Goal: Information Seeking & Learning: Learn about a topic

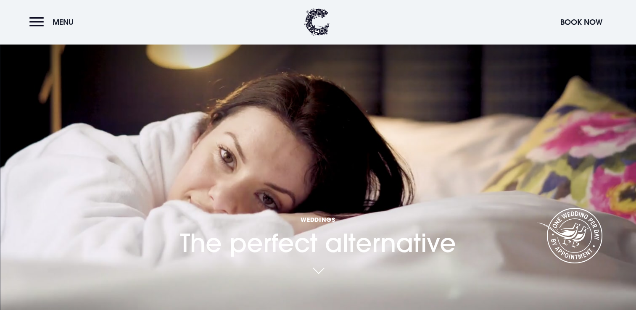
scroll to position [97, 0]
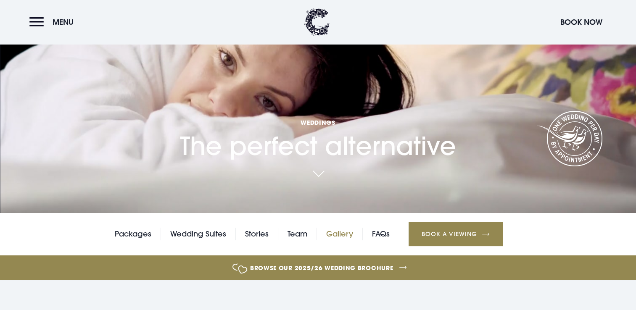
click at [331, 234] on link "Gallery" at bounding box center [339, 234] width 27 height 13
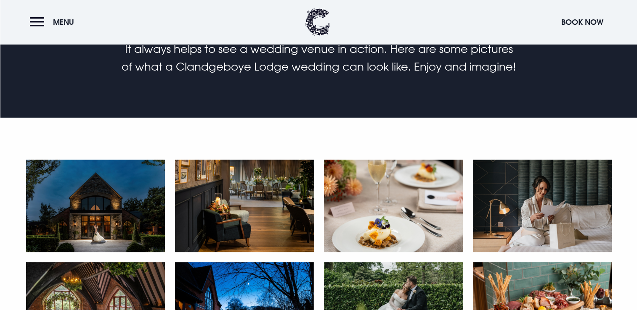
scroll to position [335, 0]
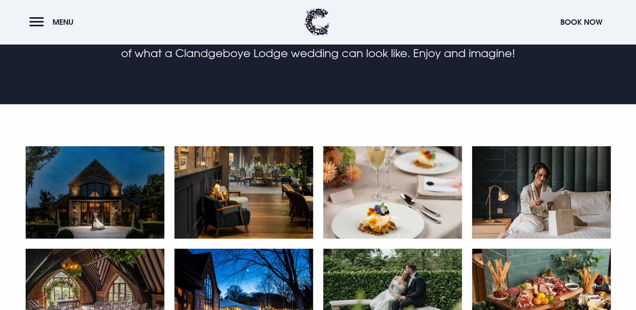
click at [106, 193] on img at bounding box center [95, 192] width 139 height 93
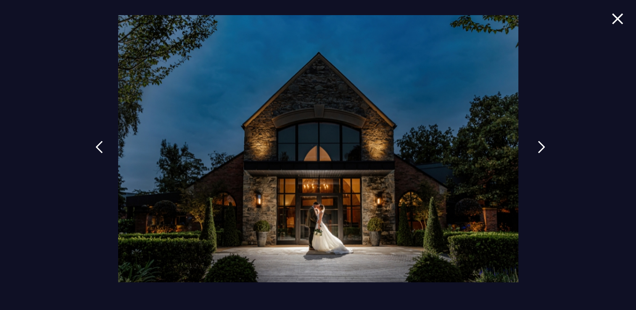
click at [538, 148] on img at bounding box center [542, 147] width 8 height 13
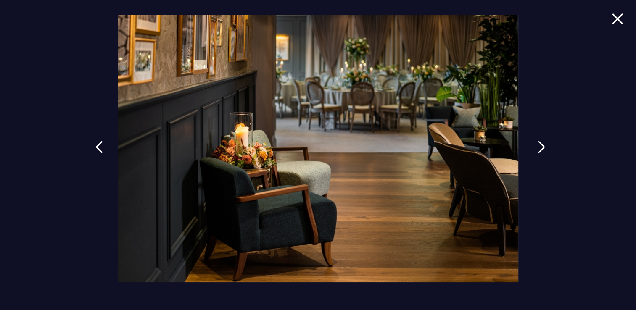
click at [538, 148] on img at bounding box center [542, 147] width 8 height 13
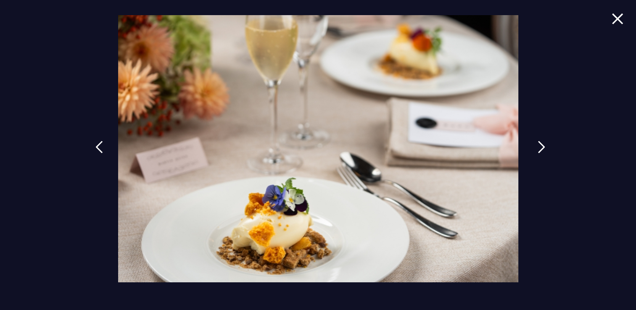
click at [538, 148] on img at bounding box center [542, 147] width 8 height 13
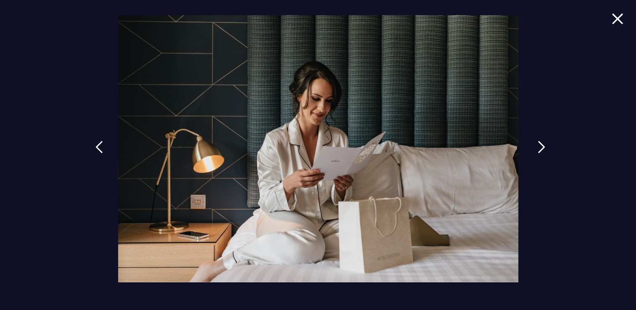
click at [538, 148] on img at bounding box center [542, 147] width 8 height 13
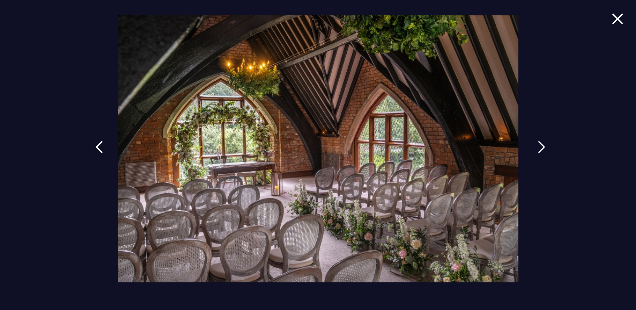
click at [538, 148] on img at bounding box center [542, 147] width 8 height 13
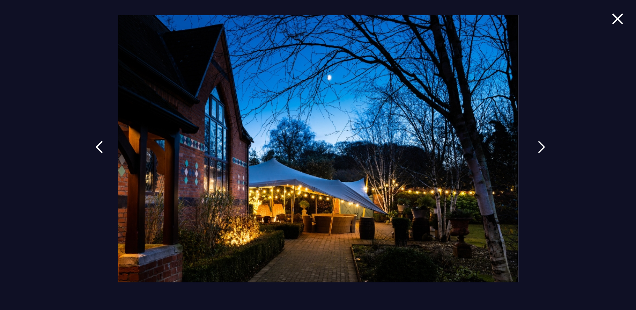
click at [538, 148] on img at bounding box center [542, 147] width 8 height 13
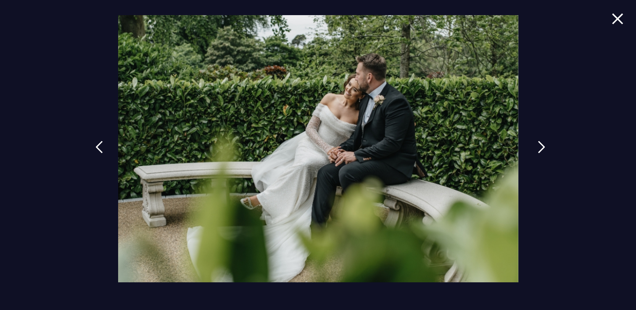
click at [538, 148] on img at bounding box center [542, 147] width 8 height 13
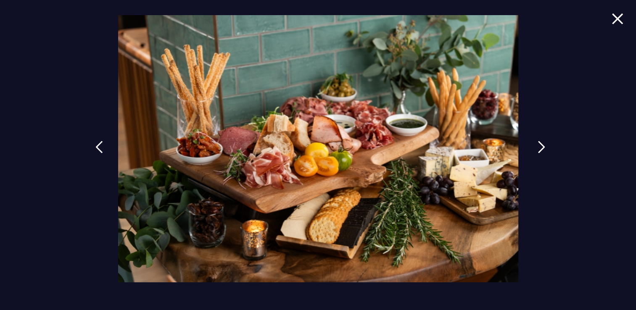
click at [538, 148] on img at bounding box center [542, 147] width 8 height 13
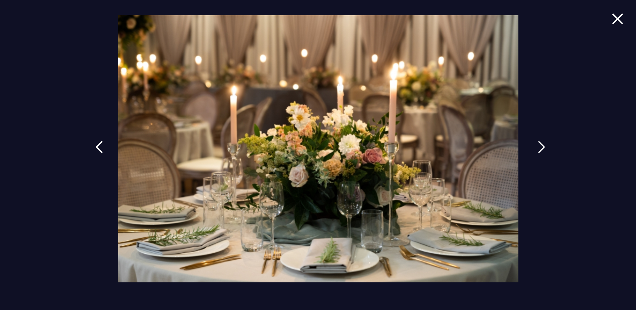
click at [538, 148] on img at bounding box center [542, 147] width 8 height 13
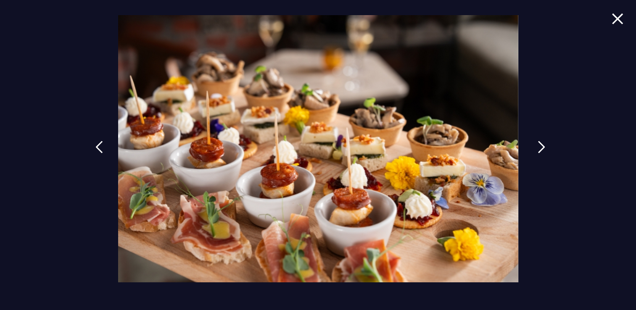
click at [538, 148] on img at bounding box center [542, 147] width 8 height 13
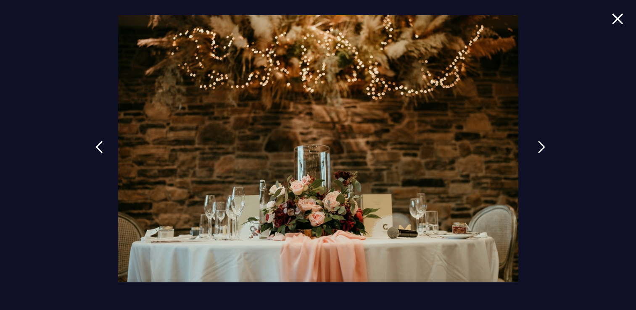
click at [538, 148] on img at bounding box center [542, 147] width 8 height 13
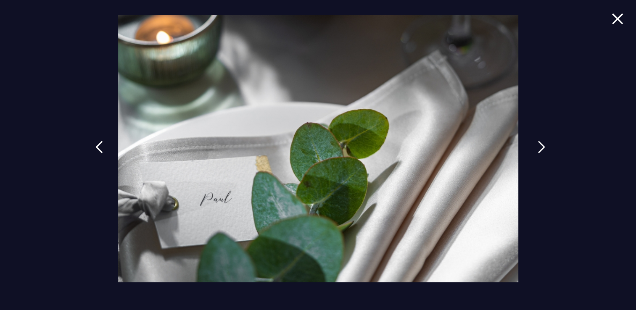
click at [538, 148] on img at bounding box center [542, 147] width 8 height 13
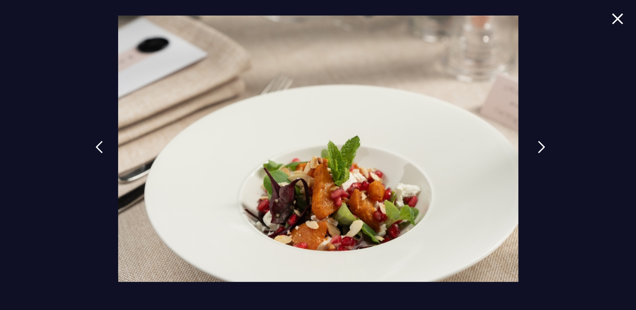
click at [538, 148] on img at bounding box center [542, 147] width 8 height 13
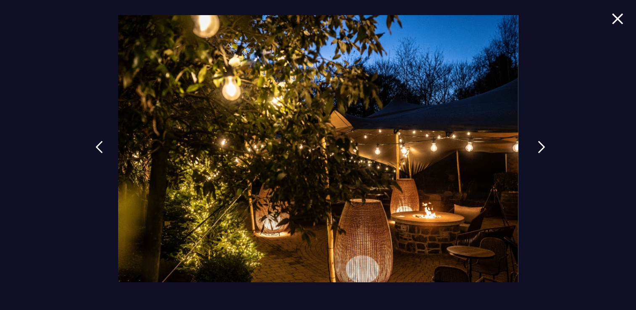
click at [538, 148] on img at bounding box center [542, 147] width 8 height 13
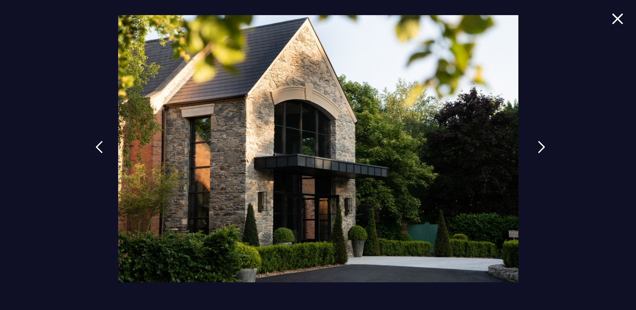
click at [538, 148] on img at bounding box center [542, 147] width 8 height 13
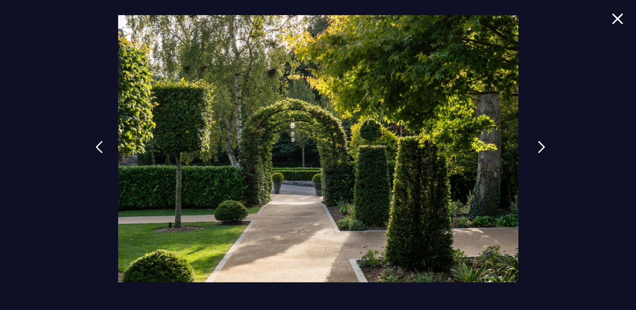
click at [538, 148] on img at bounding box center [542, 147] width 8 height 13
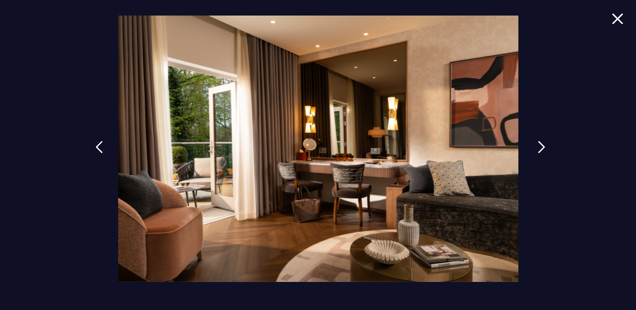
click at [538, 148] on img at bounding box center [542, 147] width 8 height 13
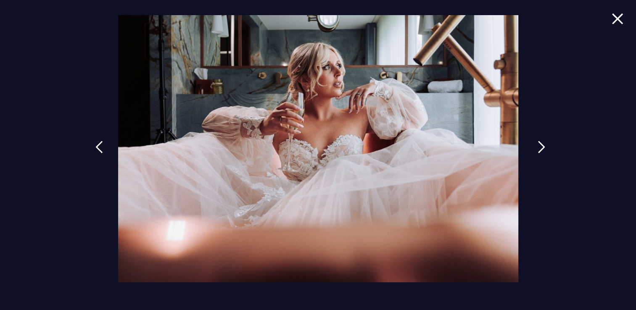
click at [538, 148] on img at bounding box center [542, 147] width 8 height 13
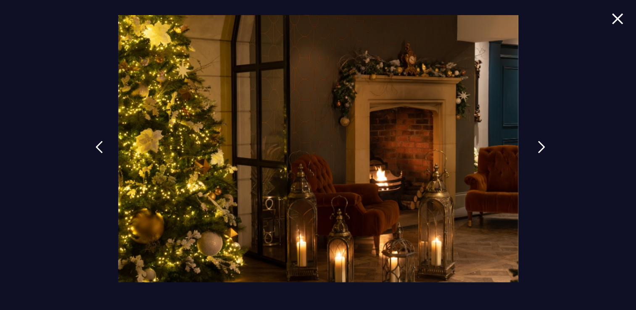
click at [538, 148] on img at bounding box center [542, 147] width 8 height 13
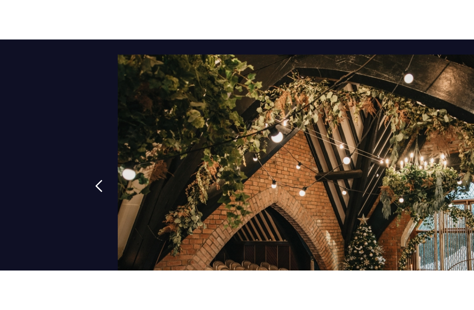
scroll to position [316, 0]
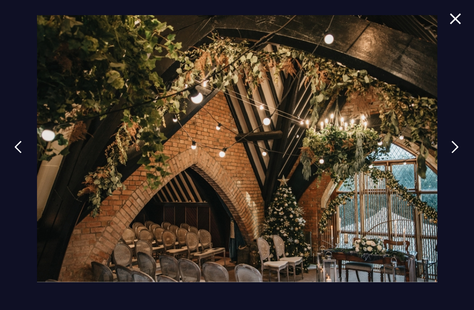
click at [456, 20] on img at bounding box center [456, 18] width 12 height 11
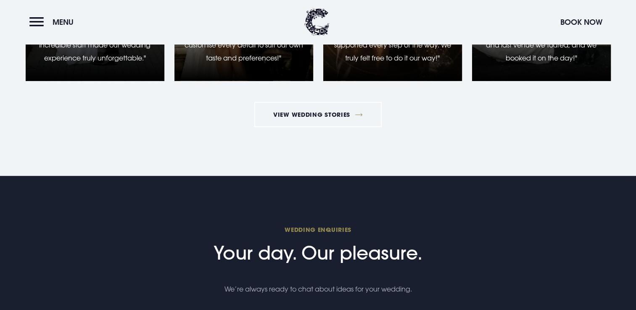
scroll to position [2318, 0]
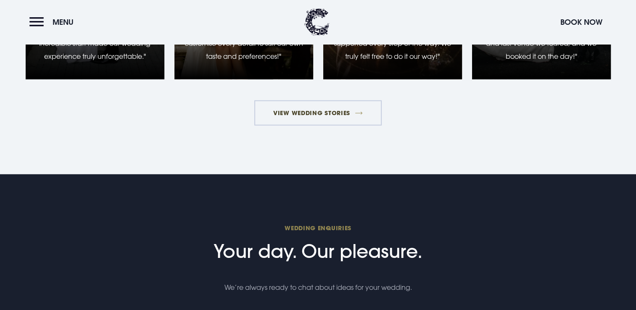
click at [327, 111] on link "View Wedding Stories" at bounding box center [318, 113] width 128 height 25
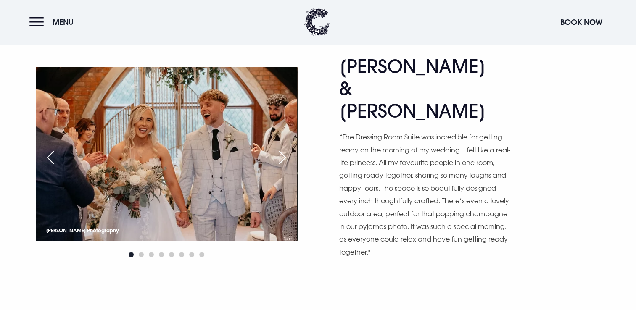
scroll to position [425, 0]
click at [281, 149] on div "Next slide" at bounding box center [282, 158] width 21 height 19
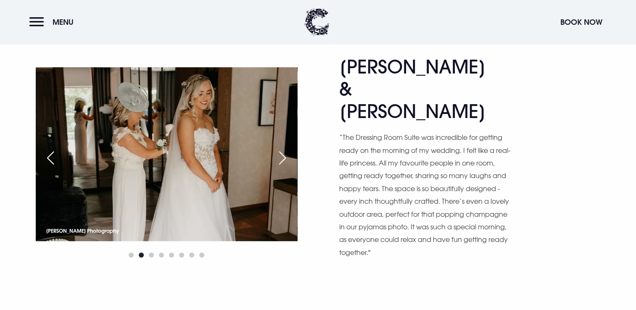
click at [281, 149] on div "Next slide" at bounding box center [282, 158] width 21 height 19
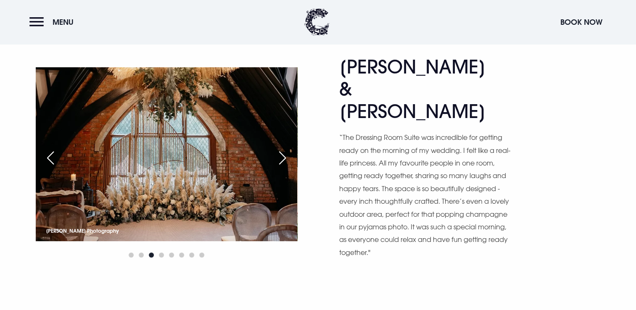
click at [281, 149] on div "Next slide" at bounding box center [282, 158] width 21 height 19
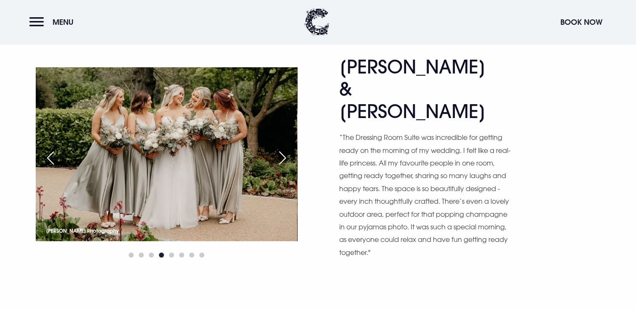
click at [281, 149] on div "Next slide" at bounding box center [282, 158] width 21 height 19
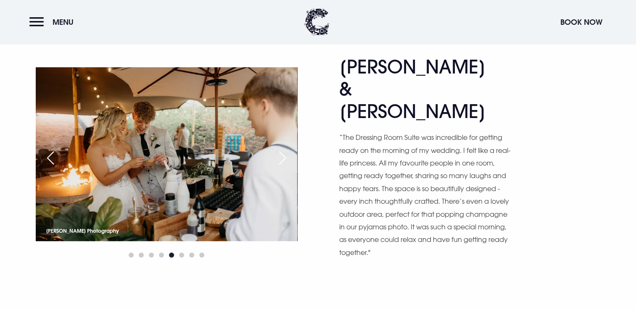
scroll to position [425, 0]
click at [281, 149] on div "Next slide" at bounding box center [282, 158] width 21 height 19
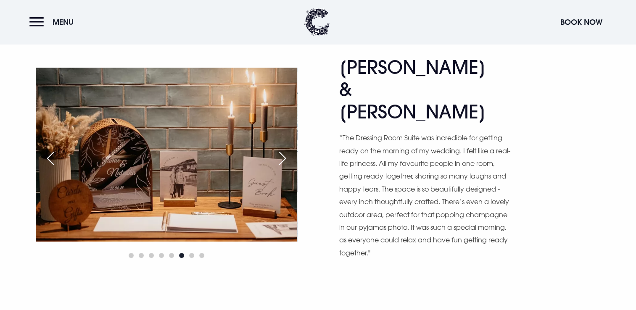
click at [281, 149] on div "Next slide" at bounding box center [282, 158] width 21 height 19
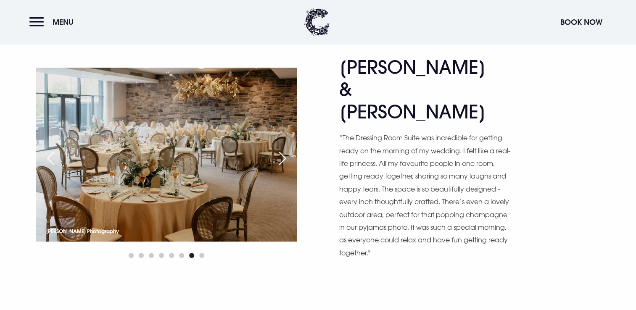
click at [281, 149] on div "Next slide" at bounding box center [282, 158] width 21 height 19
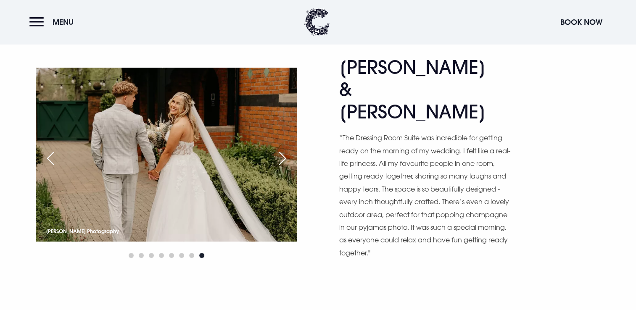
click at [281, 149] on div "Next slide" at bounding box center [282, 158] width 21 height 19
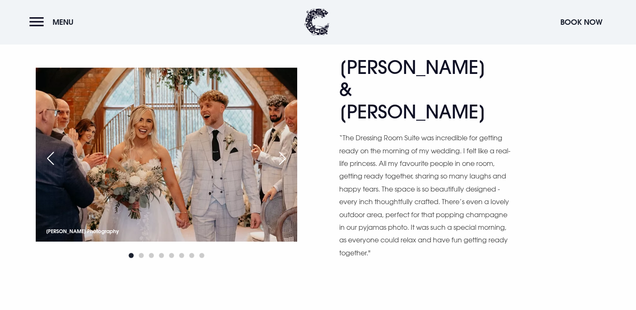
click at [281, 149] on div "Next slide" at bounding box center [282, 158] width 21 height 19
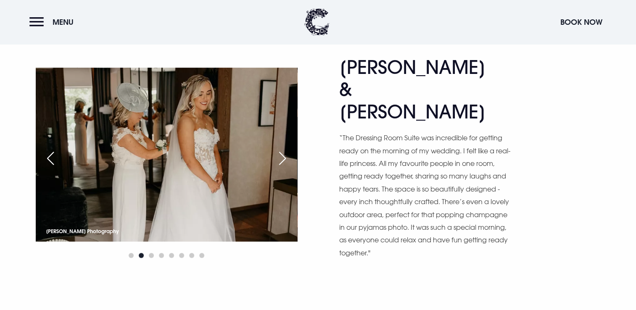
click at [281, 149] on div "Next slide" at bounding box center [282, 158] width 21 height 19
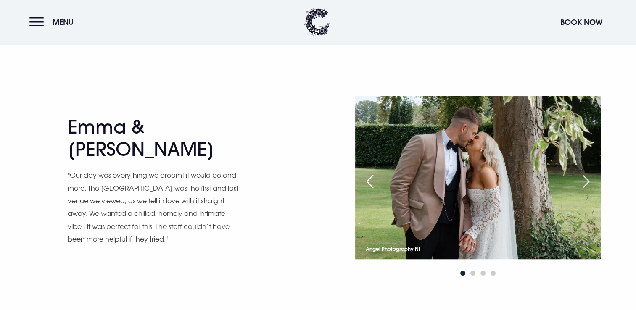
scroll to position [643, 0]
click at [588, 172] on div "Next slide" at bounding box center [586, 181] width 21 height 19
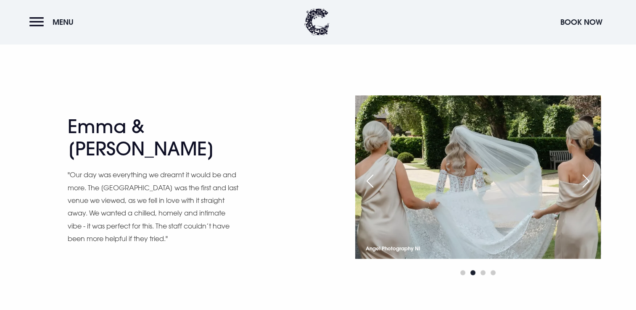
click at [588, 172] on div "Next slide" at bounding box center [586, 181] width 21 height 19
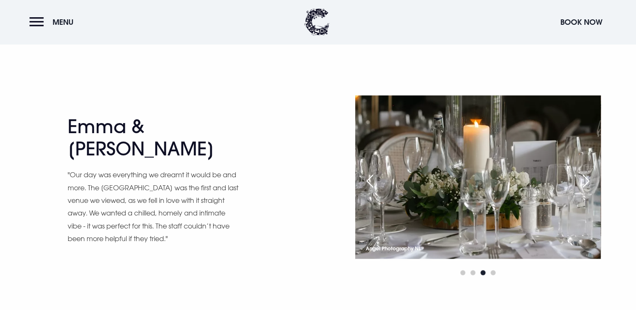
click at [588, 172] on div "Next slide" at bounding box center [586, 181] width 21 height 19
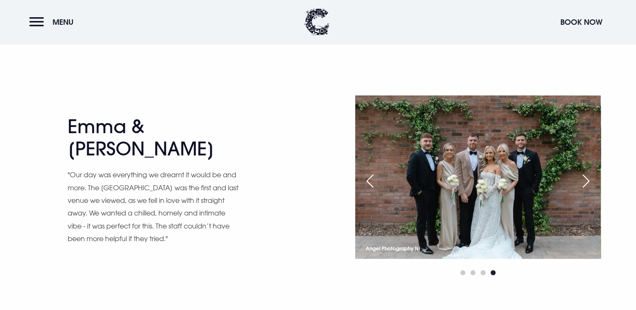
click at [588, 172] on div "Next slide" at bounding box center [586, 181] width 21 height 19
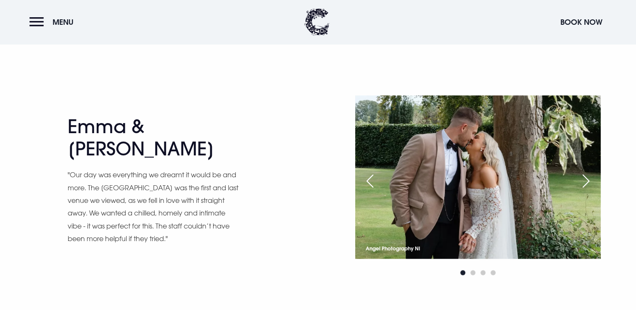
click at [588, 172] on div "Next slide" at bounding box center [586, 181] width 21 height 19
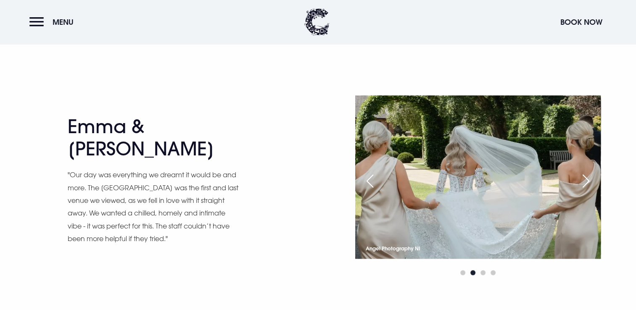
click at [588, 172] on div "Next slide" at bounding box center [586, 181] width 21 height 19
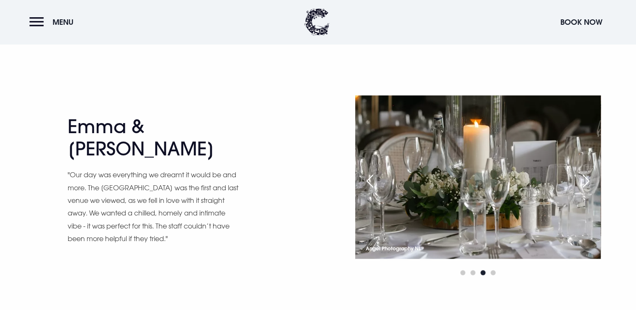
click at [588, 172] on div "Next slide" at bounding box center [586, 181] width 21 height 19
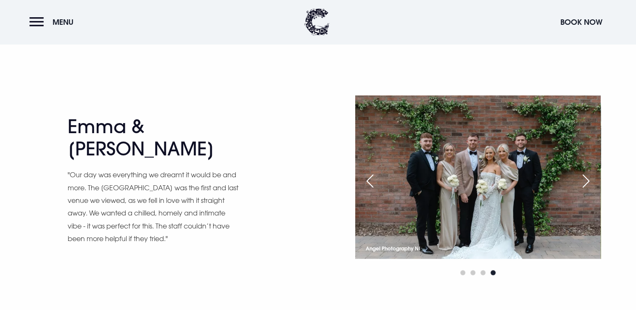
click at [588, 172] on div "Next slide" at bounding box center [586, 181] width 21 height 19
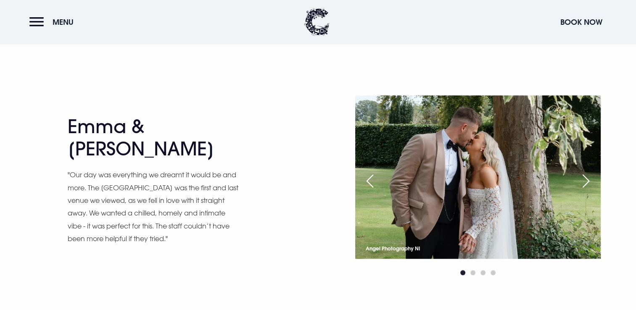
click at [588, 172] on div "Next slide" at bounding box center [586, 181] width 21 height 19
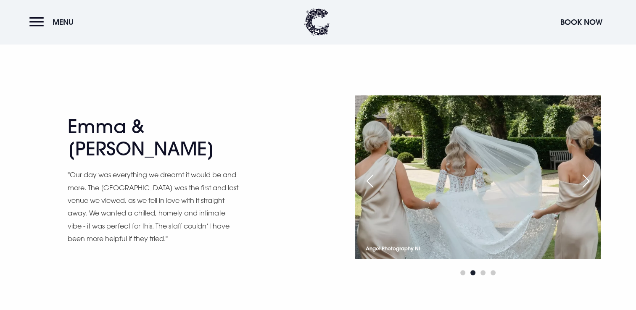
click at [588, 172] on div "Next slide" at bounding box center [586, 181] width 21 height 19
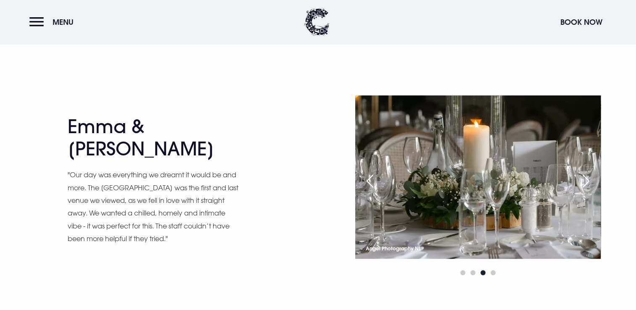
click at [588, 172] on div "Next slide" at bounding box center [586, 181] width 21 height 19
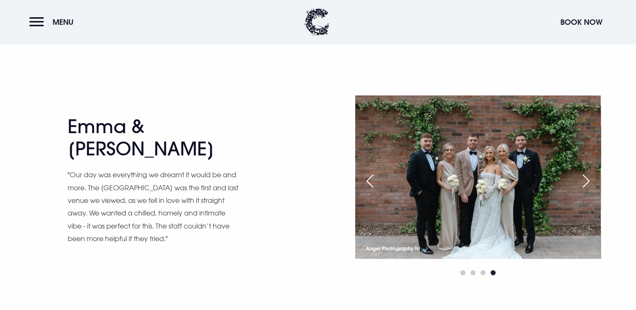
click at [588, 172] on div "Next slide" at bounding box center [586, 181] width 21 height 19
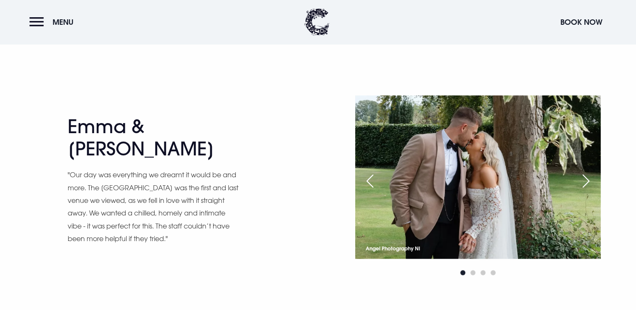
click at [588, 172] on div "Next slide" at bounding box center [586, 181] width 21 height 19
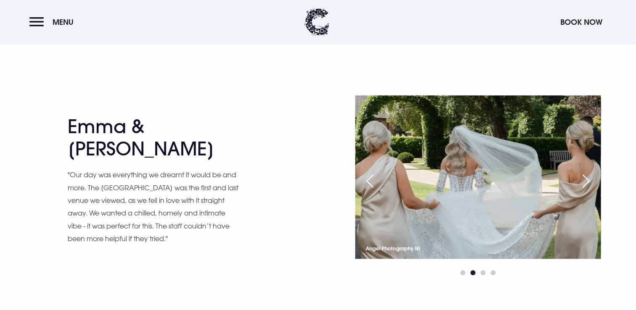
click at [588, 172] on div "Next slide" at bounding box center [586, 181] width 21 height 19
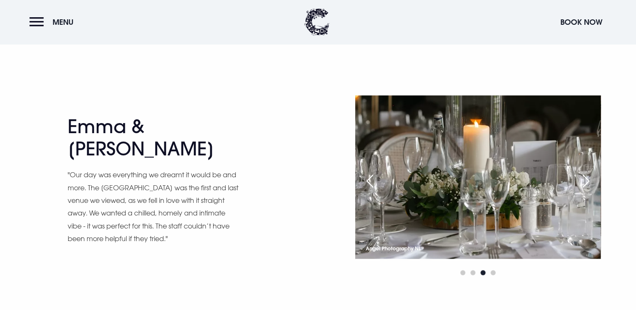
click at [588, 172] on div "Next slide" at bounding box center [586, 181] width 21 height 19
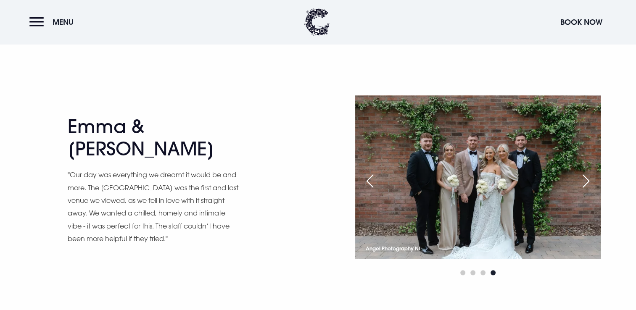
click at [588, 172] on div "Next slide" at bounding box center [586, 181] width 21 height 19
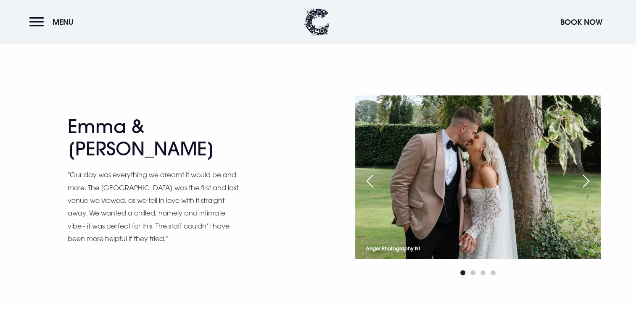
click at [588, 172] on div "Next slide" at bounding box center [586, 181] width 21 height 19
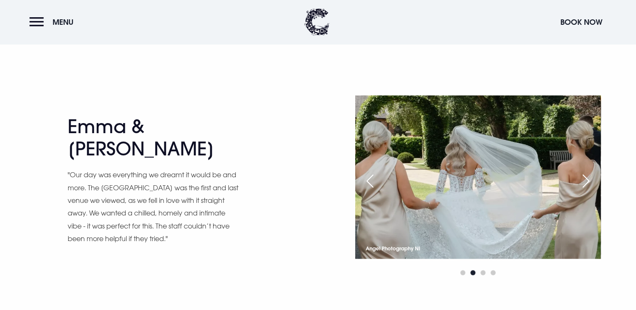
click at [588, 172] on div "Next slide" at bounding box center [586, 181] width 21 height 19
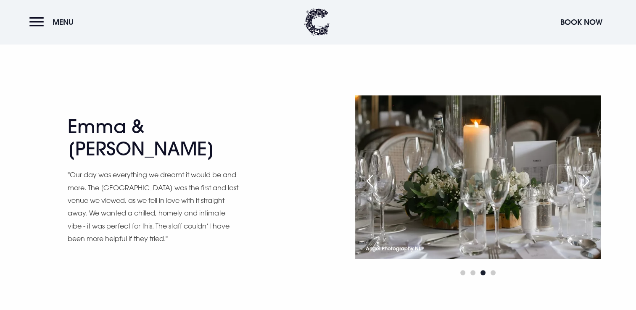
click at [588, 172] on div "Next slide" at bounding box center [586, 181] width 21 height 19
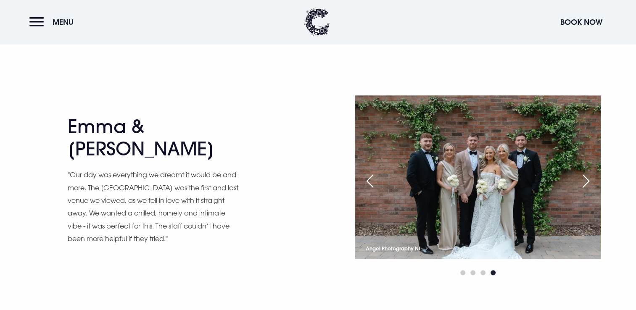
click at [588, 172] on div "Next slide" at bounding box center [586, 181] width 21 height 19
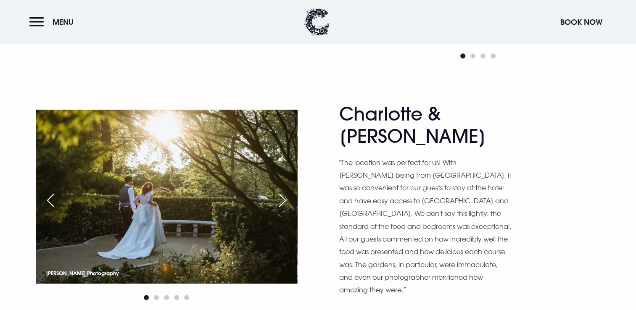
scroll to position [861, 0]
click at [280, 191] on div "Next slide" at bounding box center [282, 200] width 21 height 19
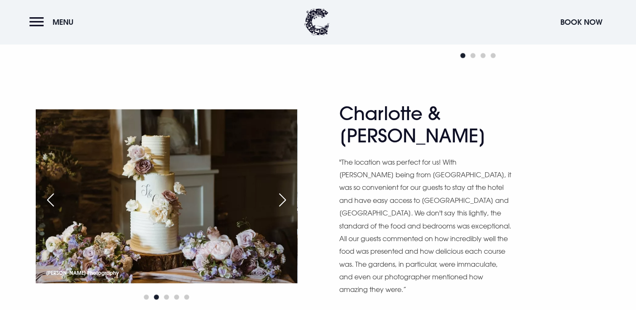
click at [280, 191] on div "Next slide" at bounding box center [282, 200] width 21 height 19
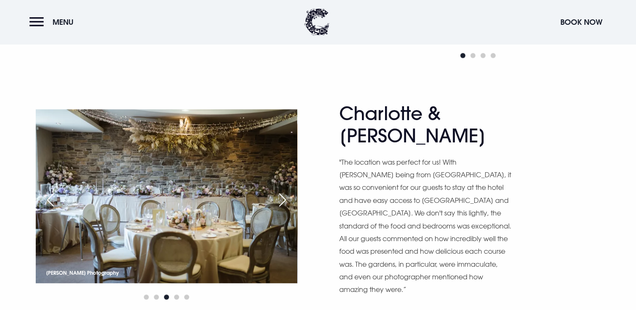
click at [280, 191] on div "Next slide" at bounding box center [282, 200] width 21 height 19
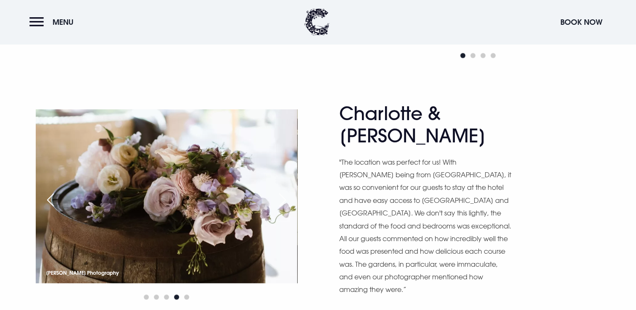
click at [280, 191] on div "Next slide" at bounding box center [282, 200] width 21 height 19
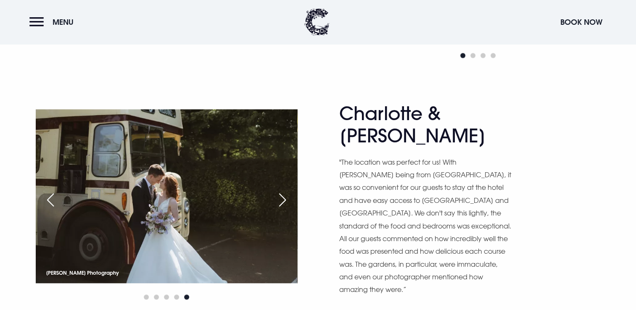
click at [280, 191] on div "Next slide" at bounding box center [282, 200] width 21 height 19
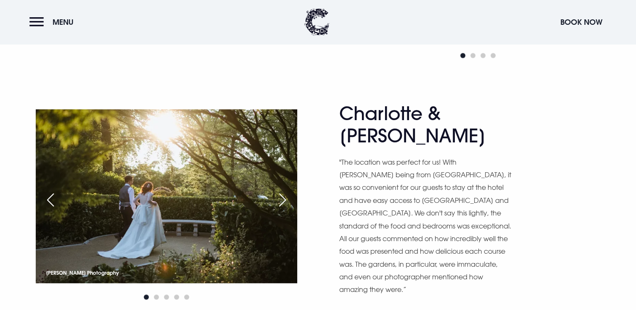
click at [280, 191] on div "Next slide" at bounding box center [282, 200] width 21 height 19
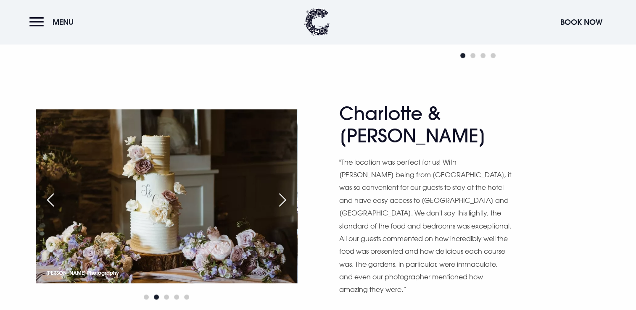
click at [280, 191] on div "Next slide" at bounding box center [282, 200] width 21 height 19
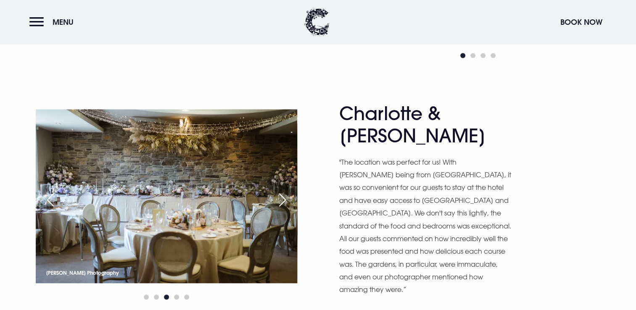
click at [280, 191] on div "Next slide" at bounding box center [282, 200] width 21 height 19
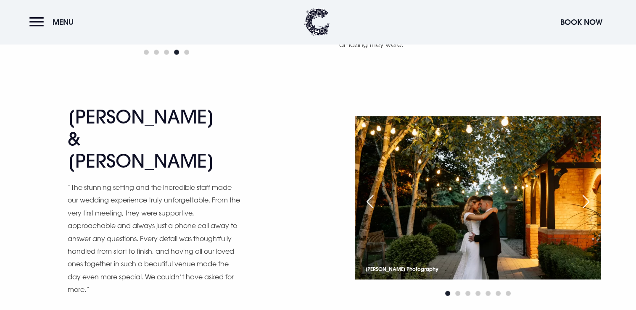
scroll to position [1104, 0]
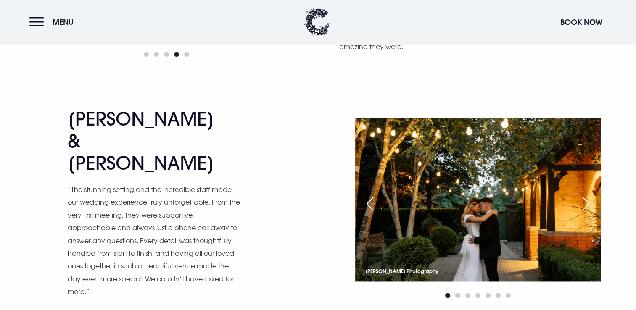
click at [582, 195] on div "Next slide" at bounding box center [586, 204] width 21 height 19
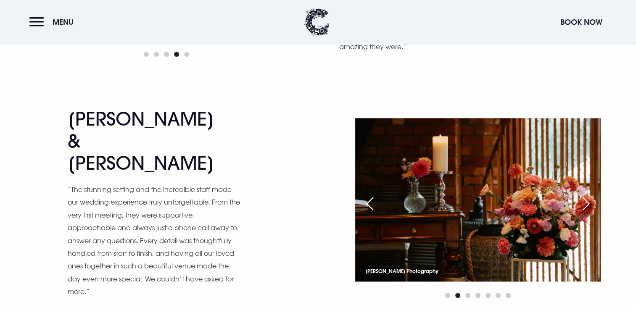
click at [582, 195] on div "Next slide" at bounding box center [586, 204] width 21 height 19
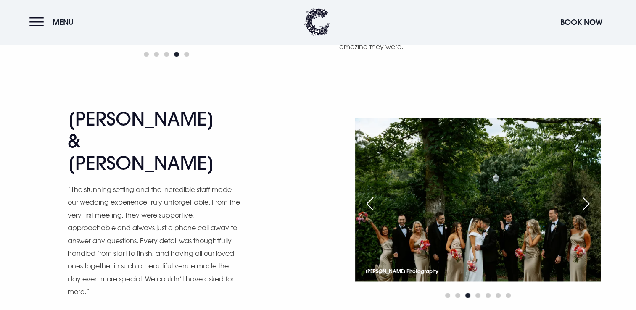
click at [582, 195] on div "Next slide" at bounding box center [586, 204] width 21 height 19
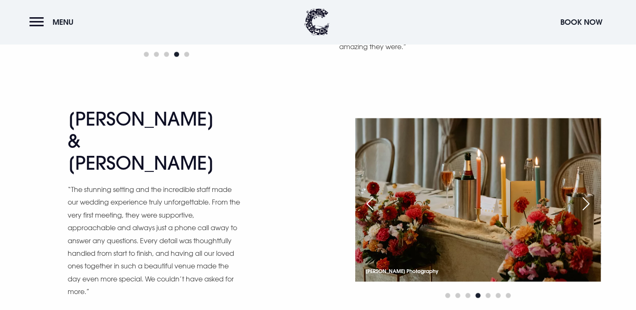
click at [582, 195] on div "Next slide" at bounding box center [586, 204] width 21 height 19
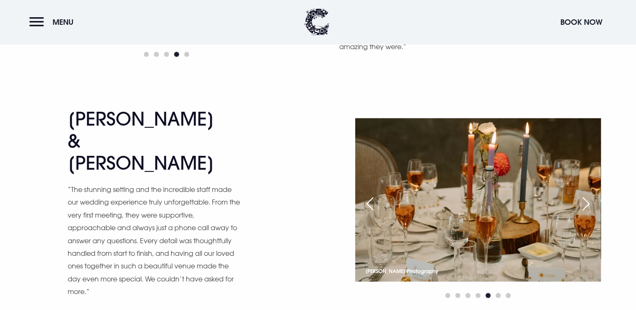
click at [582, 195] on div "Next slide" at bounding box center [586, 204] width 21 height 19
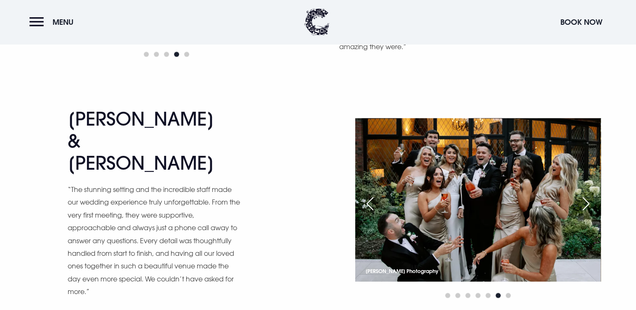
click at [582, 195] on div "Next slide" at bounding box center [586, 204] width 21 height 19
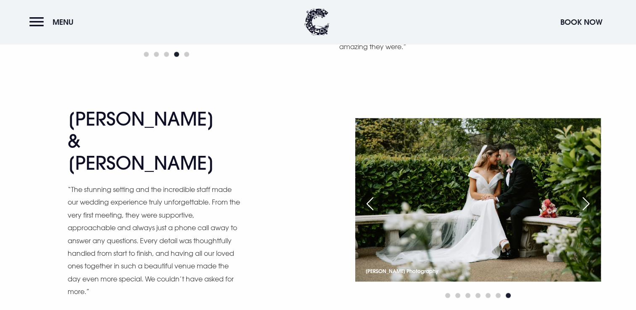
click at [582, 195] on div "Next slide" at bounding box center [586, 204] width 21 height 19
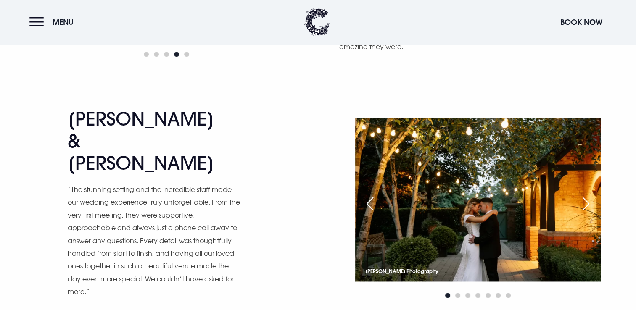
click at [582, 195] on div "Next slide" at bounding box center [586, 204] width 21 height 19
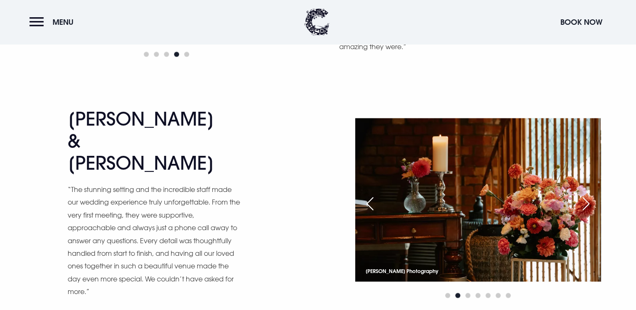
click at [582, 195] on div "Next slide" at bounding box center [586, 204] width 21 height 19
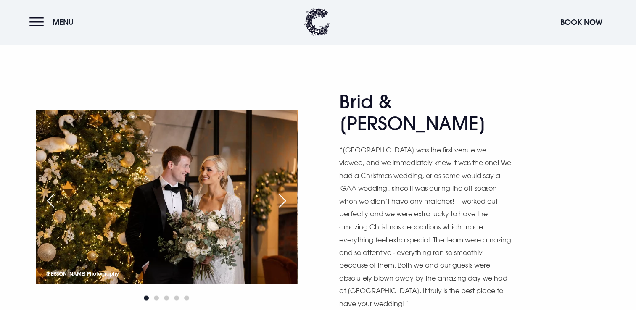
scroll to position [1367, 0]
click at [280, 191] on div "Next slide" at bounding box center [282, 200] width 21 height 19
